Goal: Transaction & Acquisition: Book appointment/travel/reservation

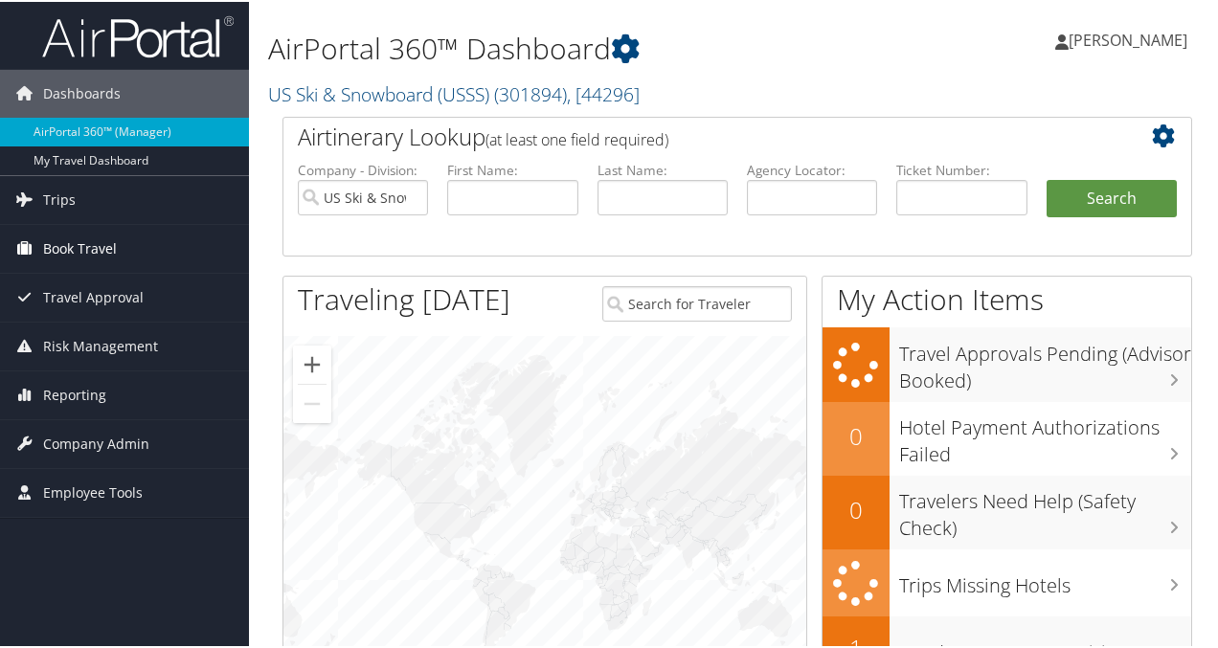
click at [111, 246] on span "Book Travel" at bounding box center [80, 247] width 74 height 48
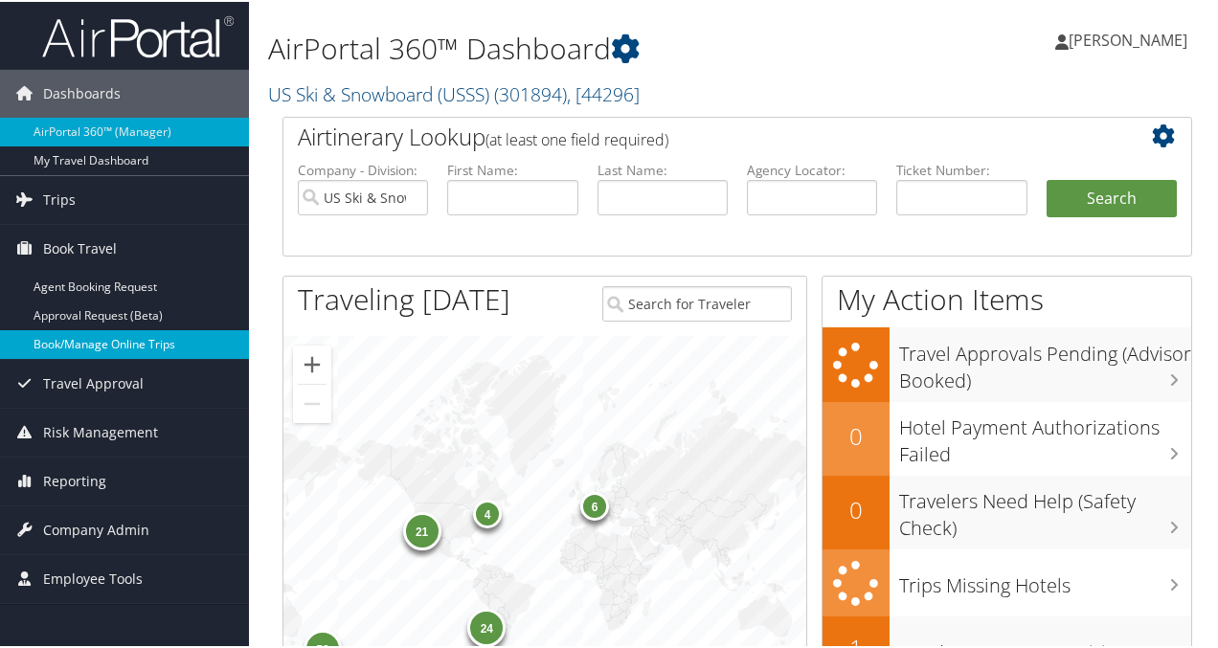
click at [120, 346] on link "Book/Manage Online Trips" at bounding box center [124, 342] width 249 height 29
